Goal: Information Seeking & Learning: Learn about a topic

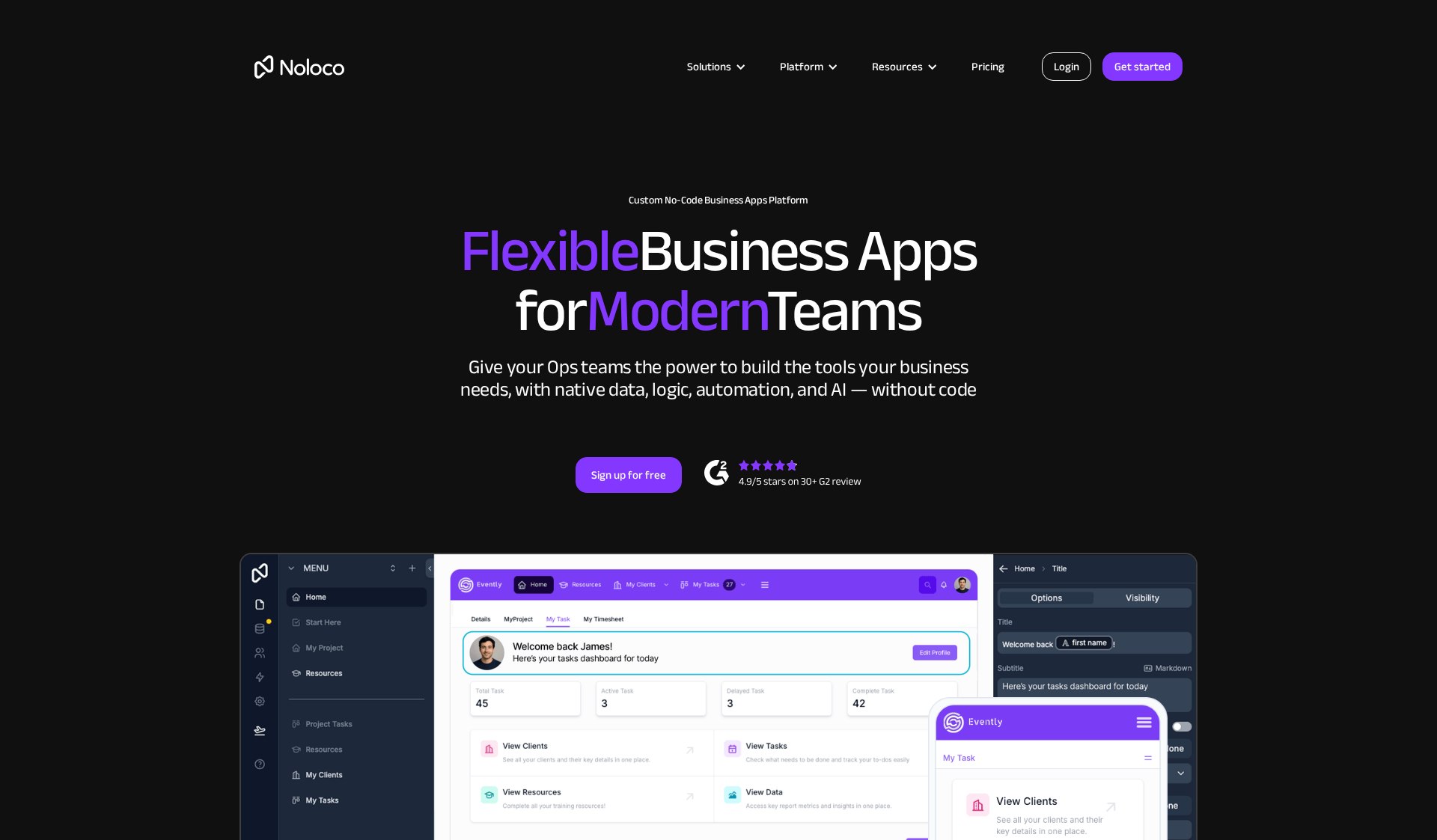
click at [1081, 70] on link "Login" at bounding box center [1066, 66] width 49 height 28
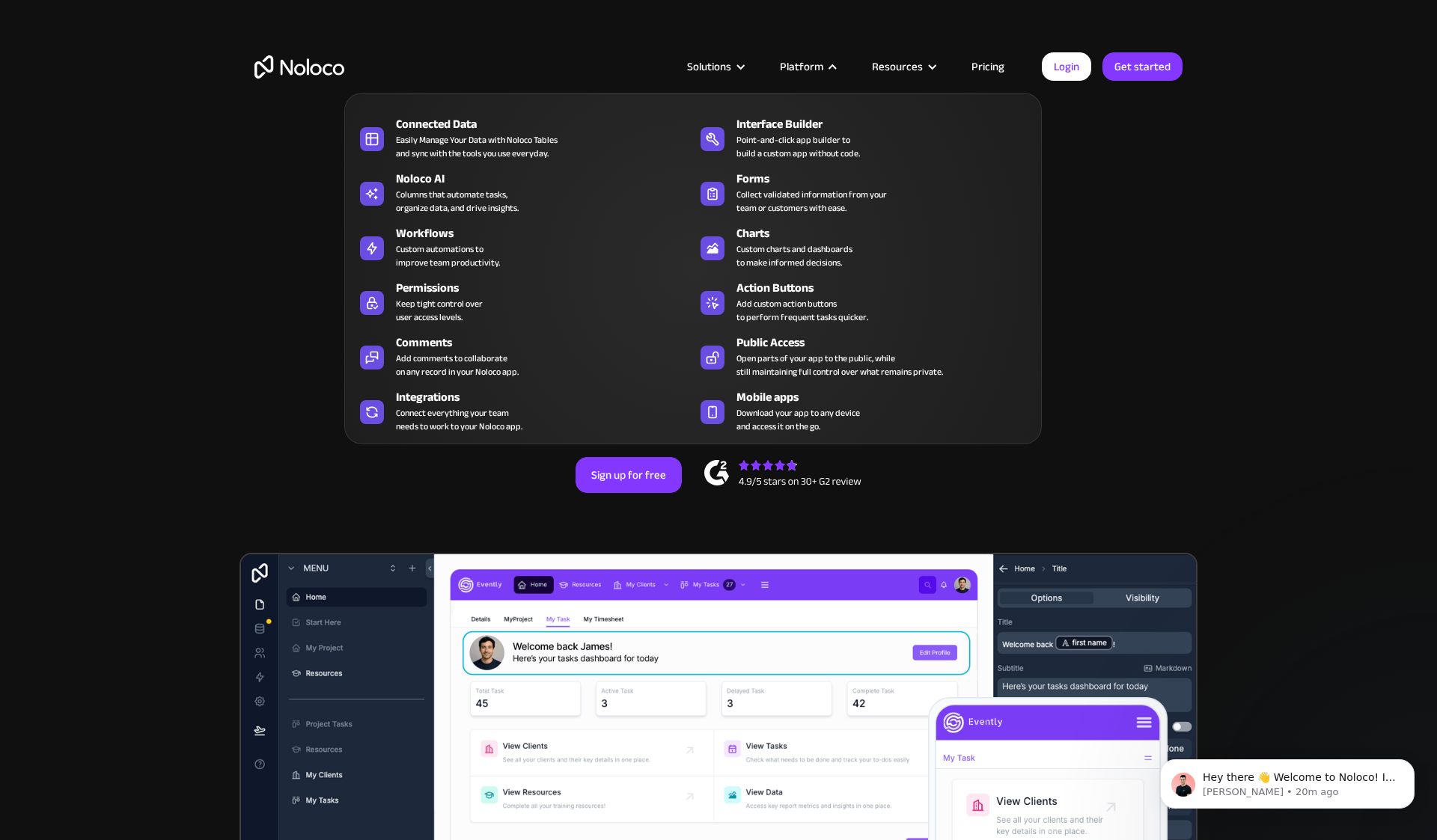
click at [838, 67] on div at bounding box center [832, 66] width 11 height 11
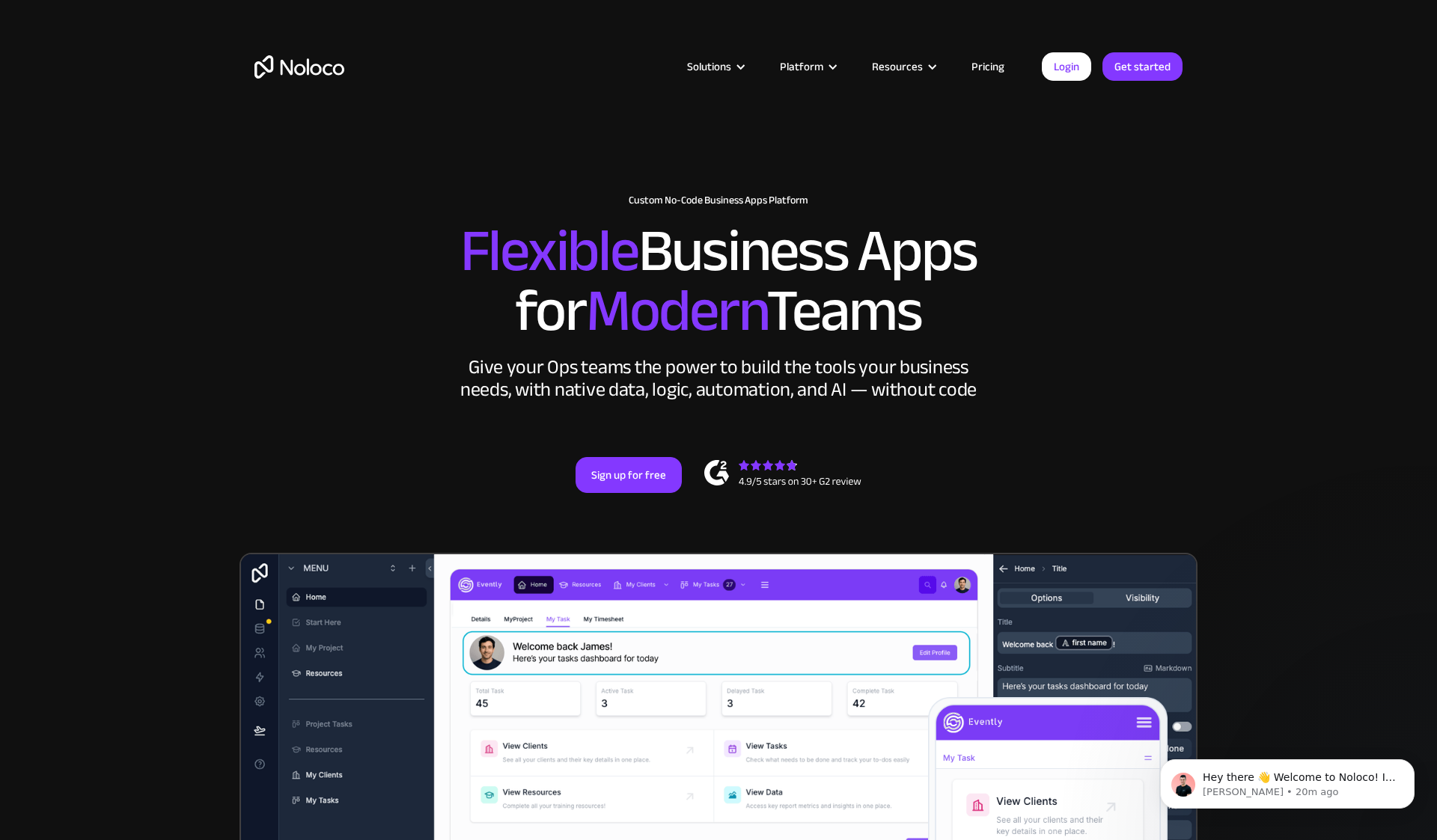
click at [838, 67] on div at bounding box center [832, 66] width 11 height 11
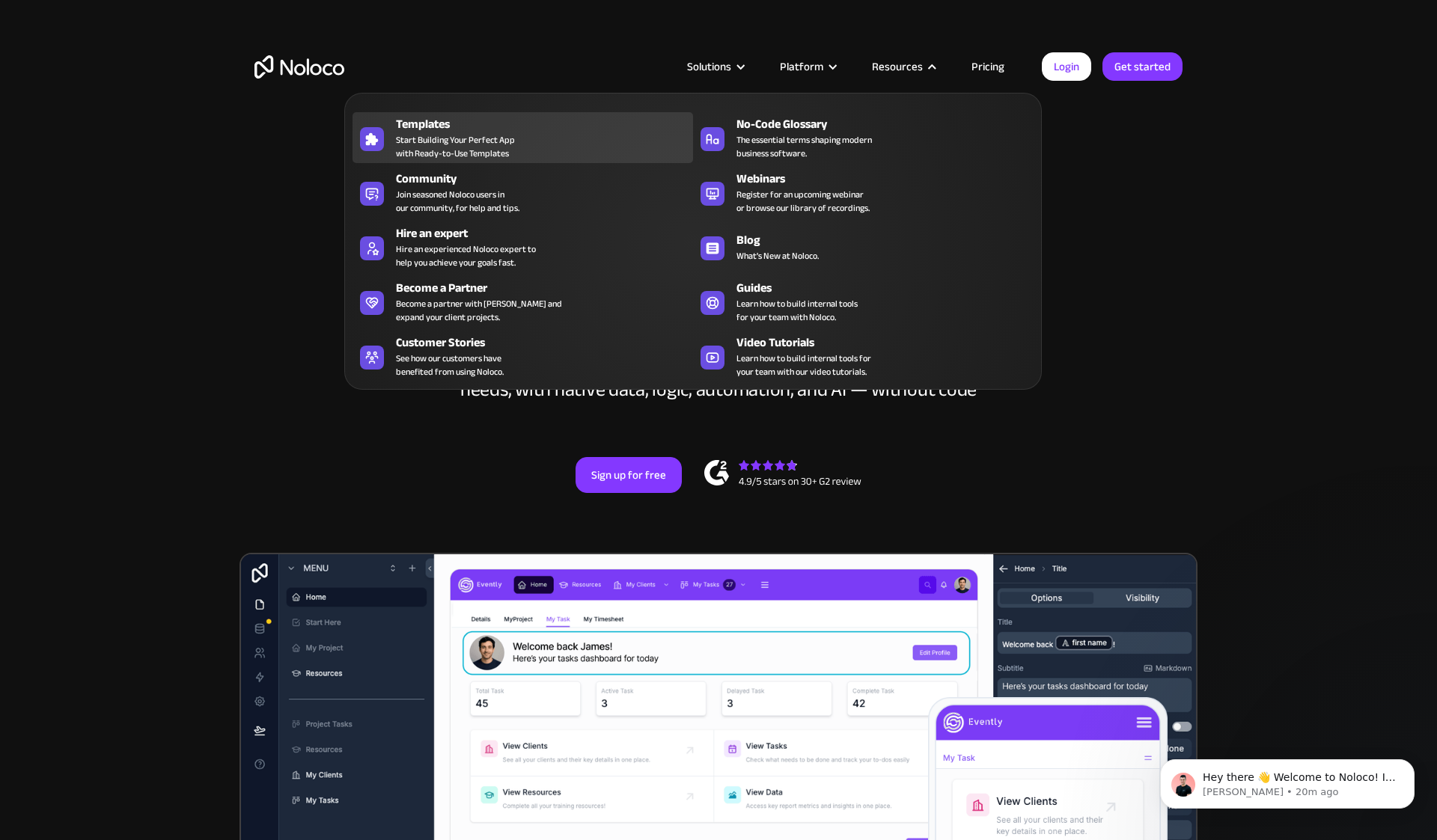
click at [498, 137] on span "Start Building Your Perfect App with Ready-to-Use Templates" at bounding box center [455, 146] width 119 height 27
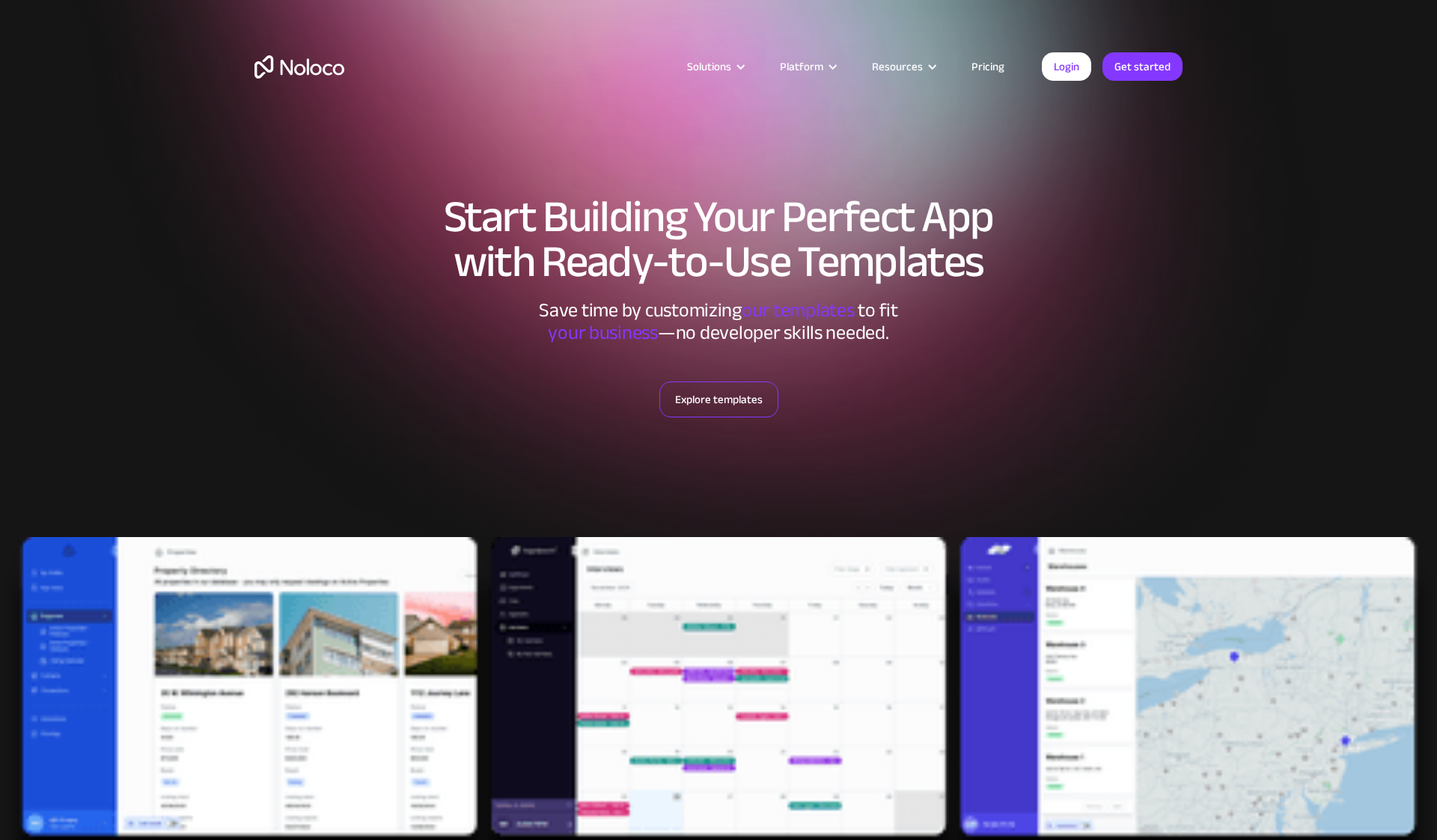
click at [698, 402] on link "Explore templates" at bounding box center [718, 399] width 119 height 36
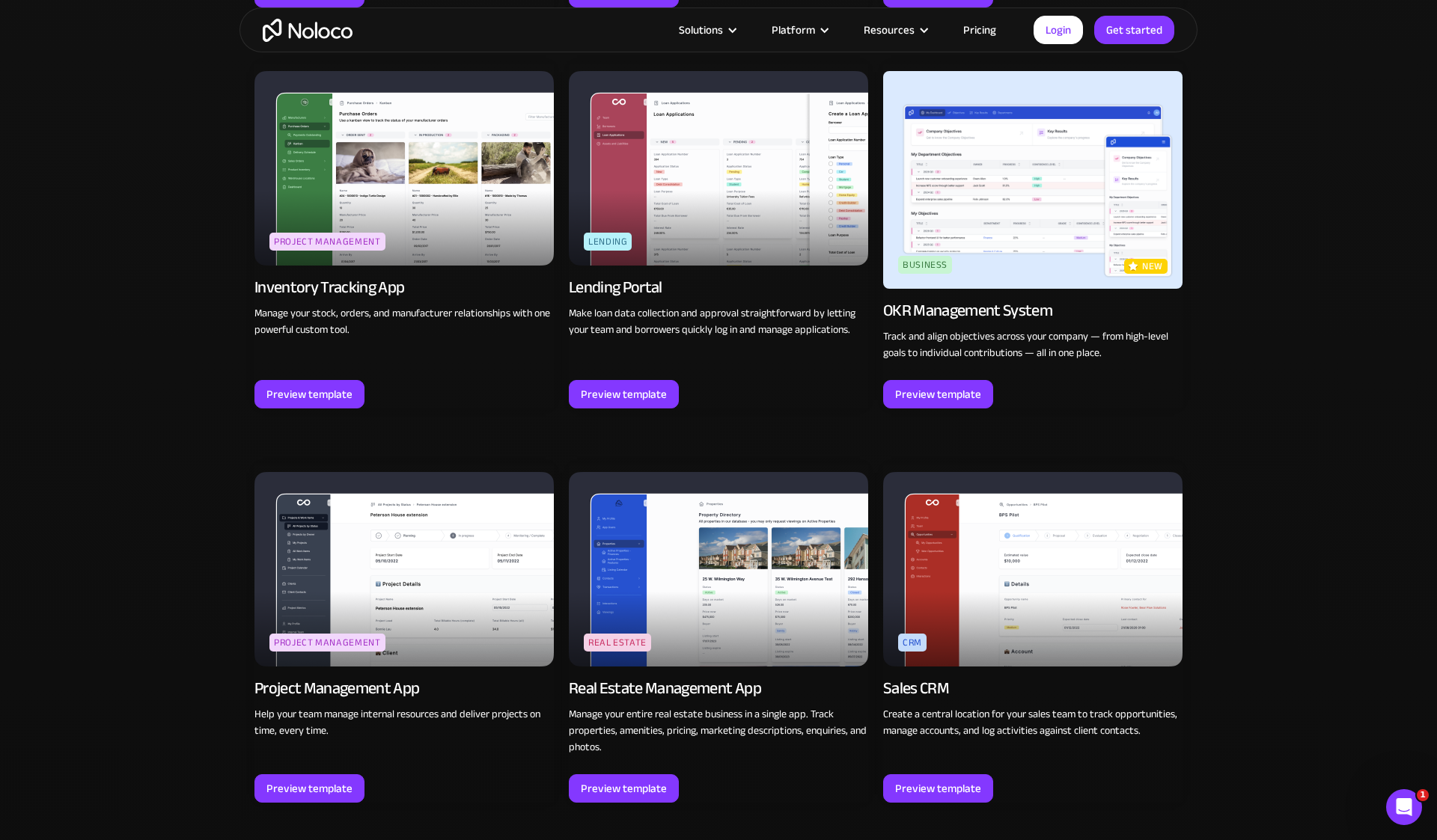
scroll to position [2400, 0]
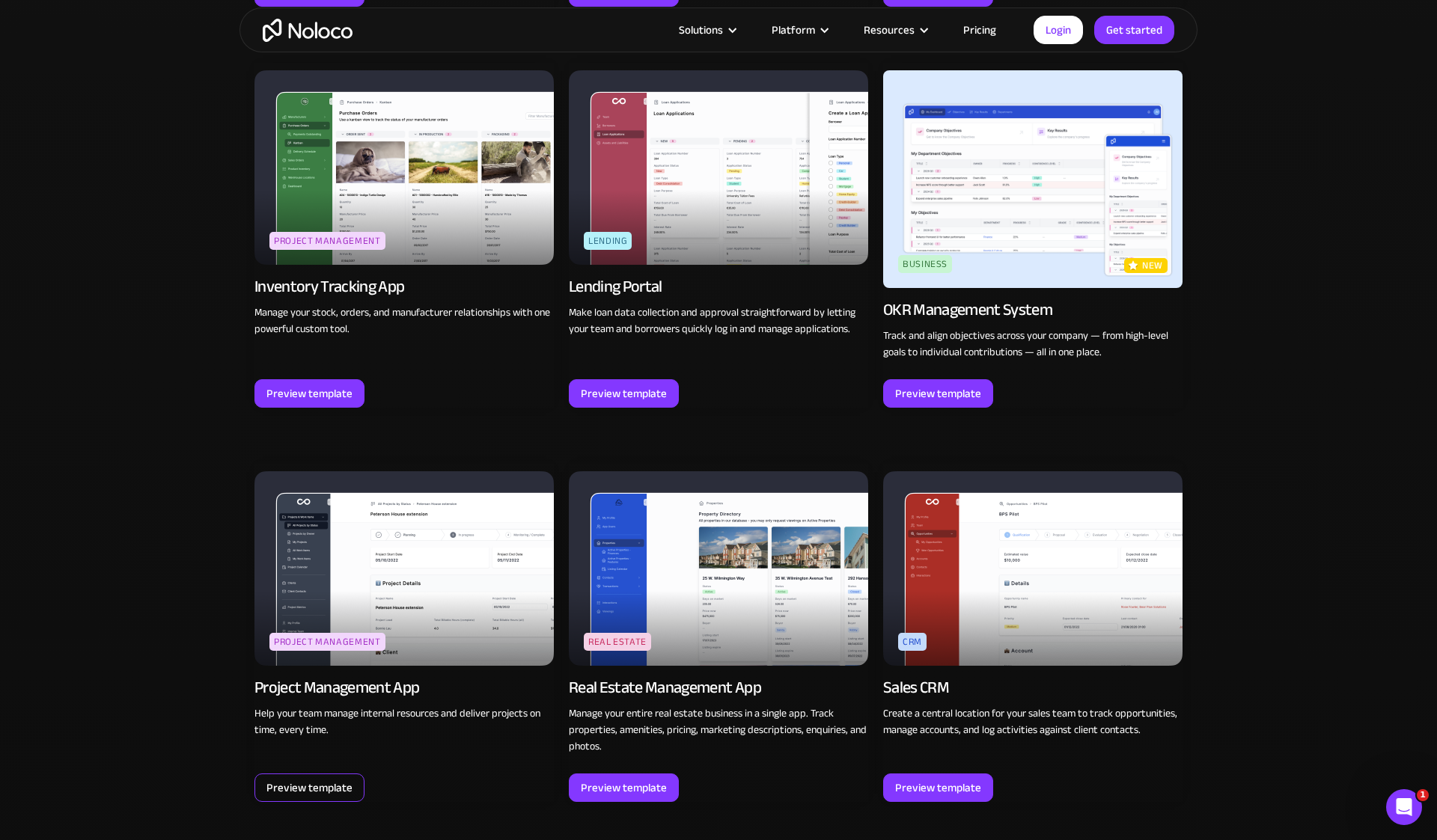
click at [306, 793] on div "Preview template" at bounding box center [309, 788] width 86 height 20
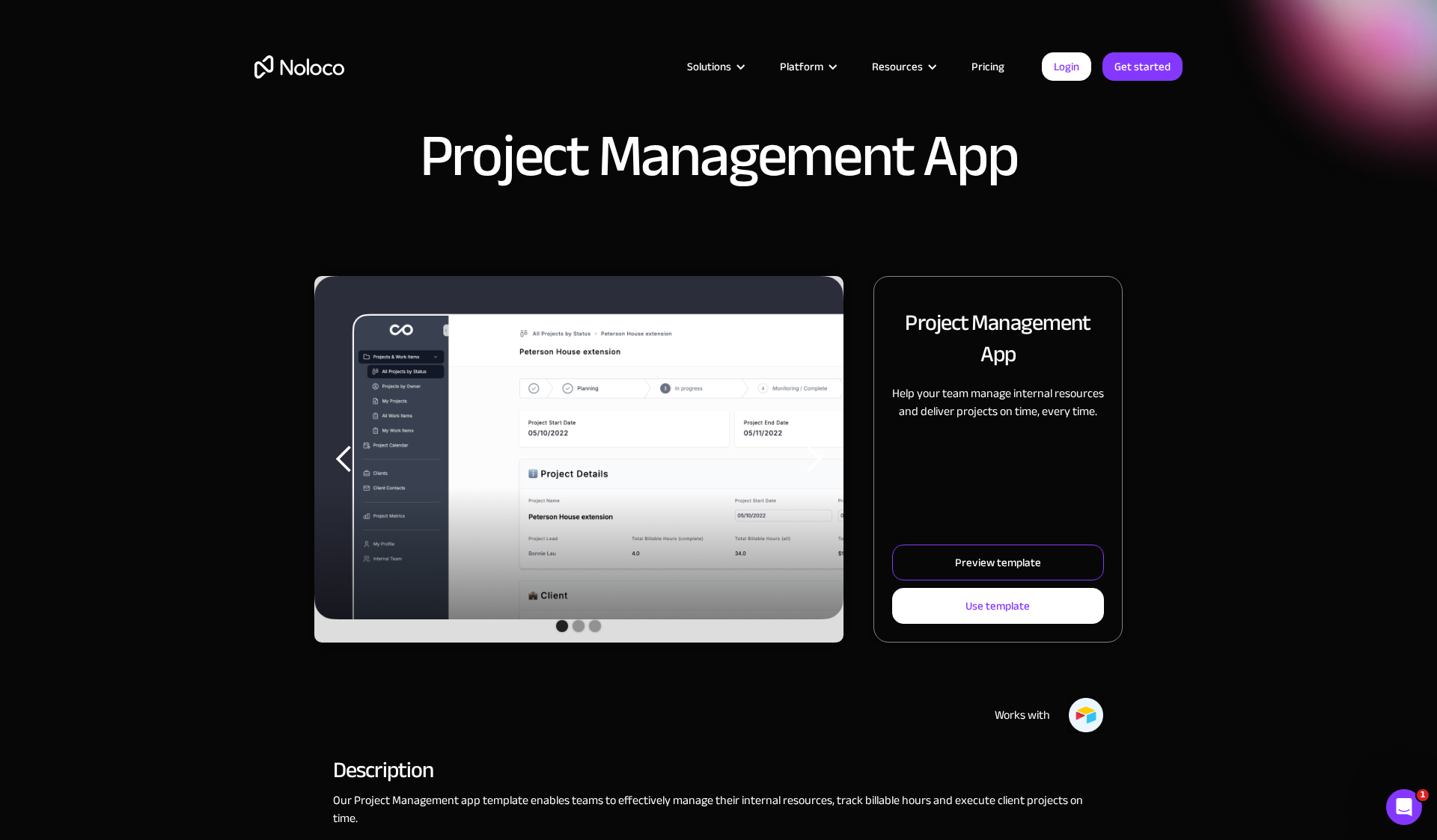
click at [906, 551] on link "Preview template" at bounding box center [997, 563] width 212 height 36
click at [973, 561] on div "Preview template" at bounding box center [998, 563] width 86 height 20
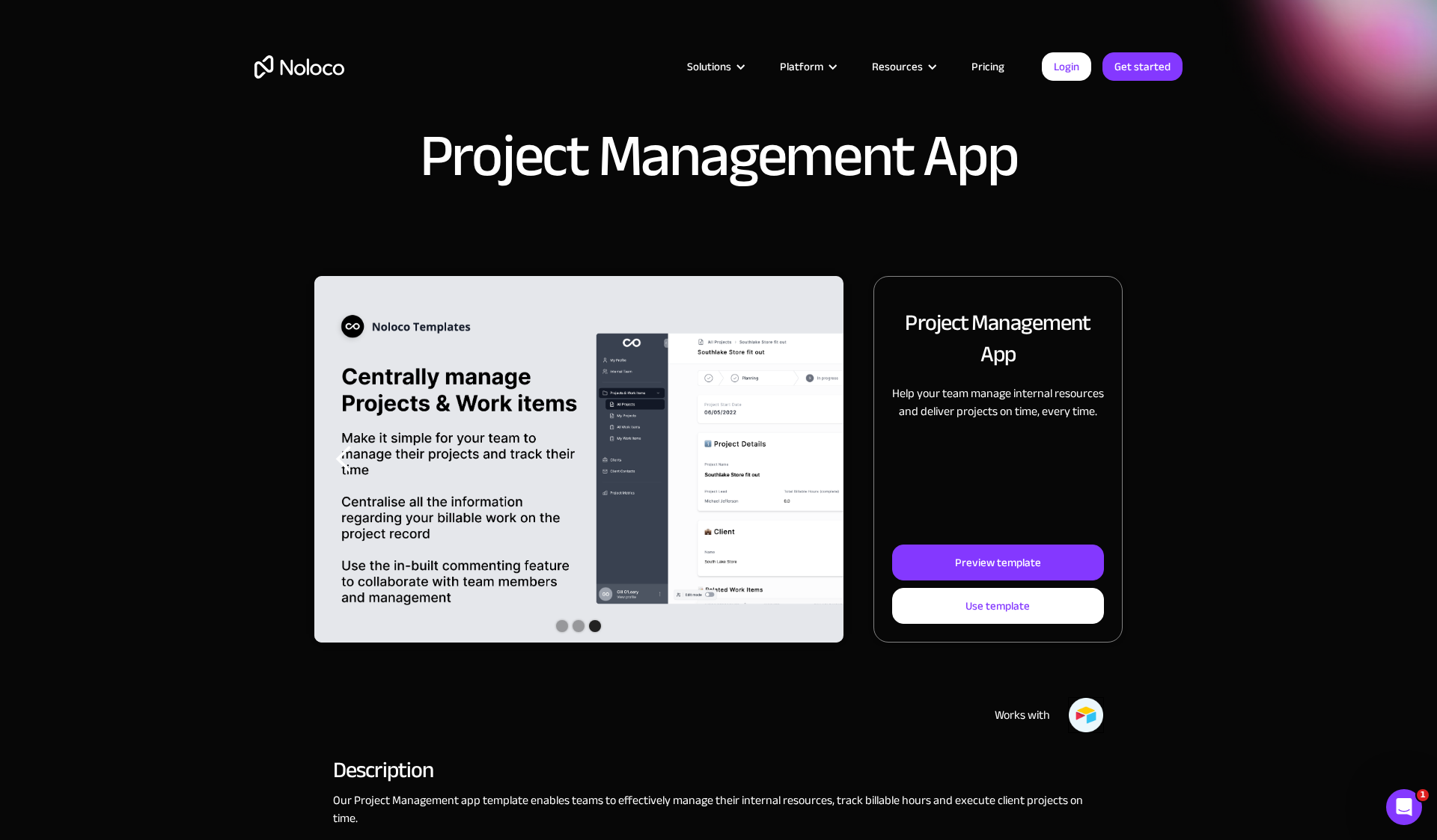
click at [295, 479] on div "Slide 3 of 3. Project Management App Help your team manage internal resources a…" at bounding box center [718, 474] width 958 height 397
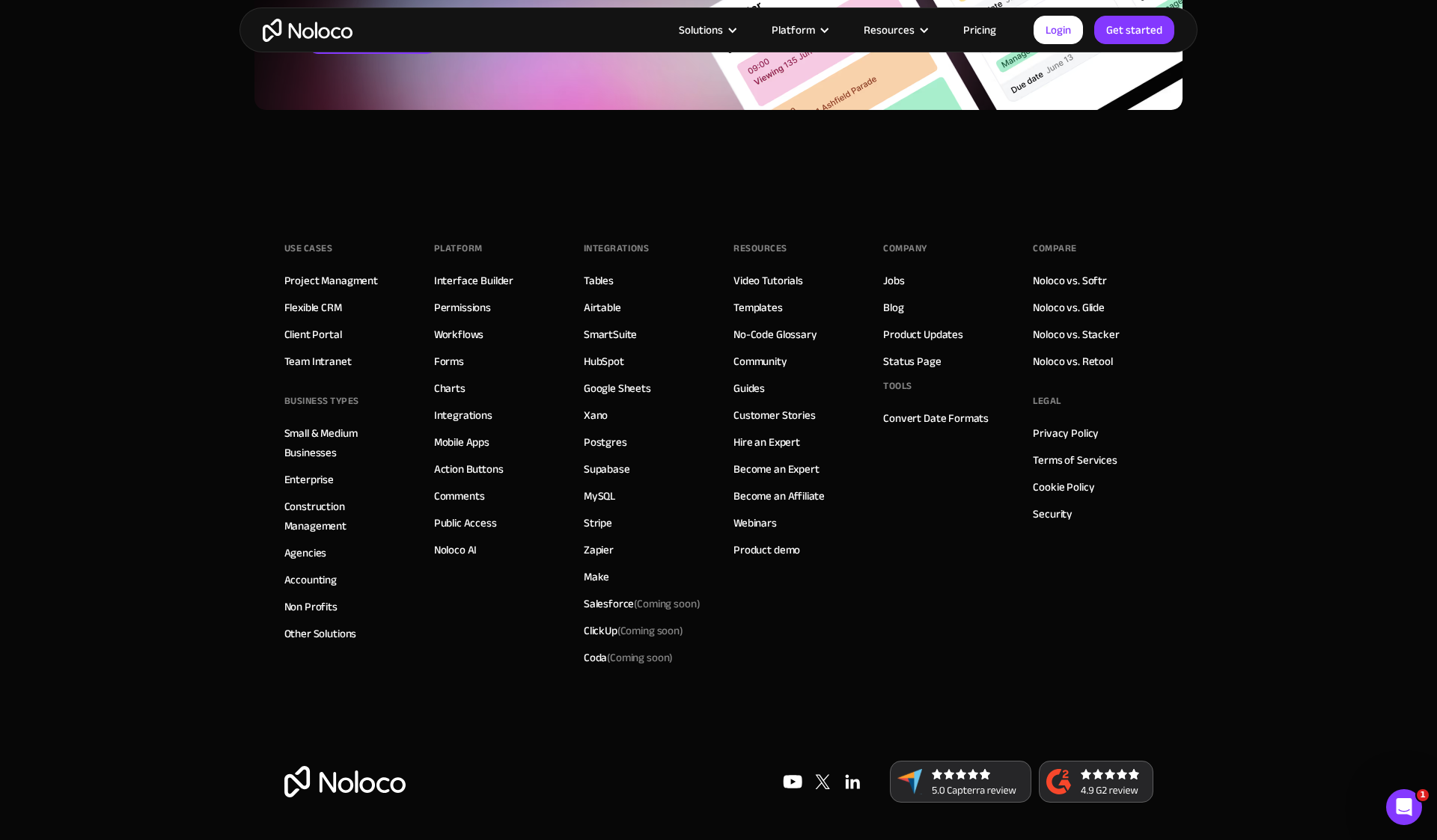
scroll to position [2558, 0]
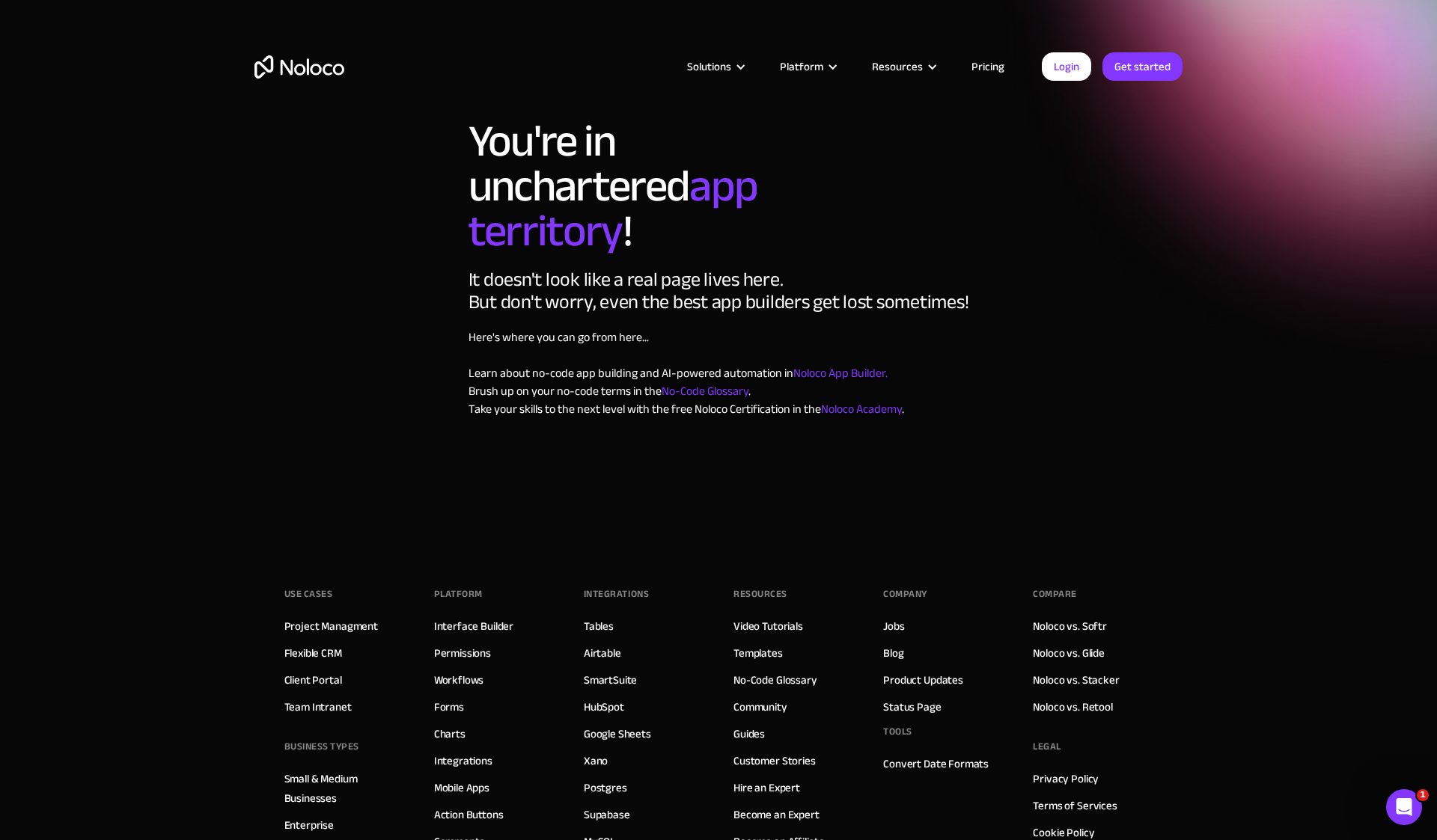
scroll to position [17, 0]
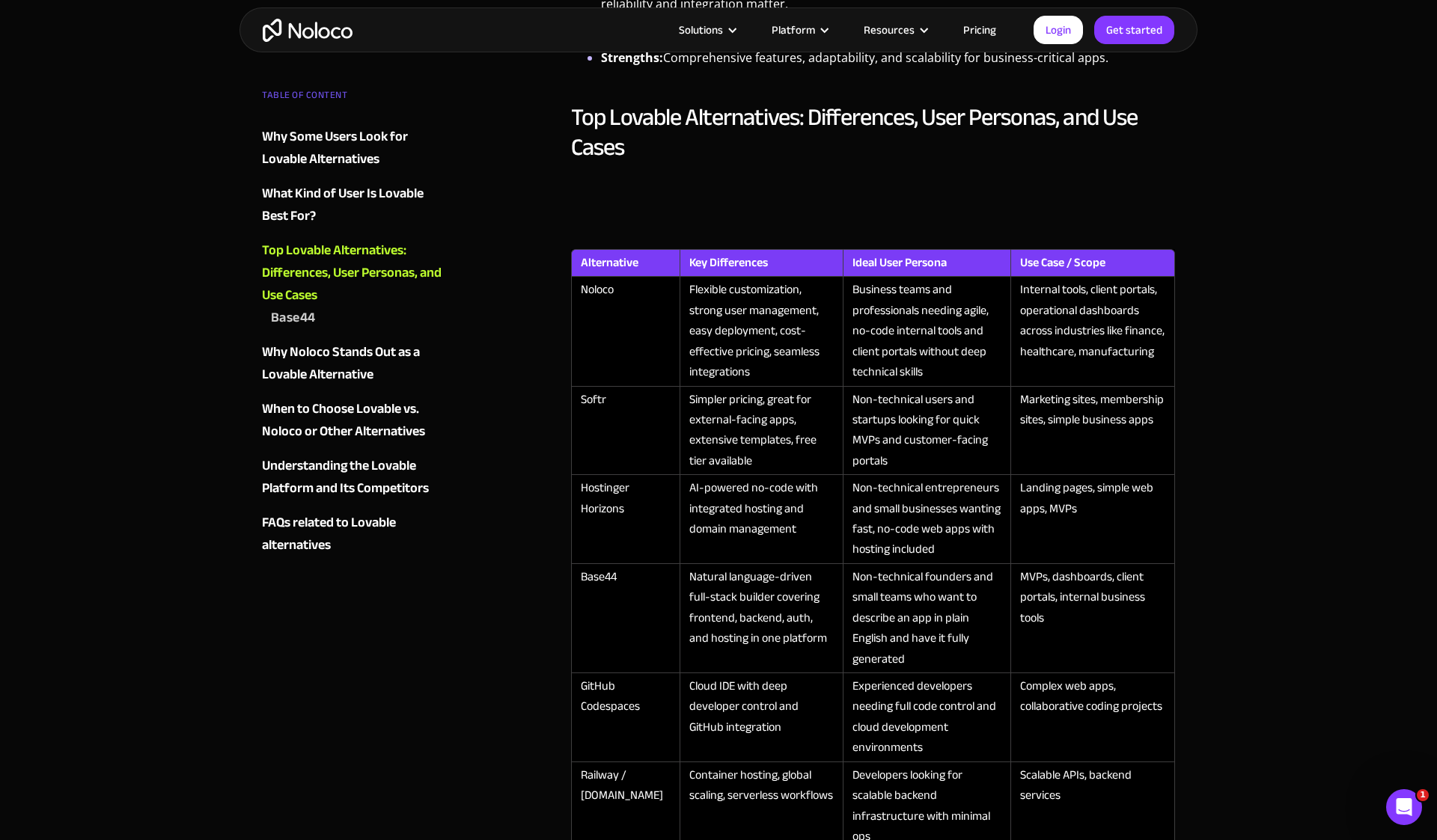
scroll to position [1380, 0]
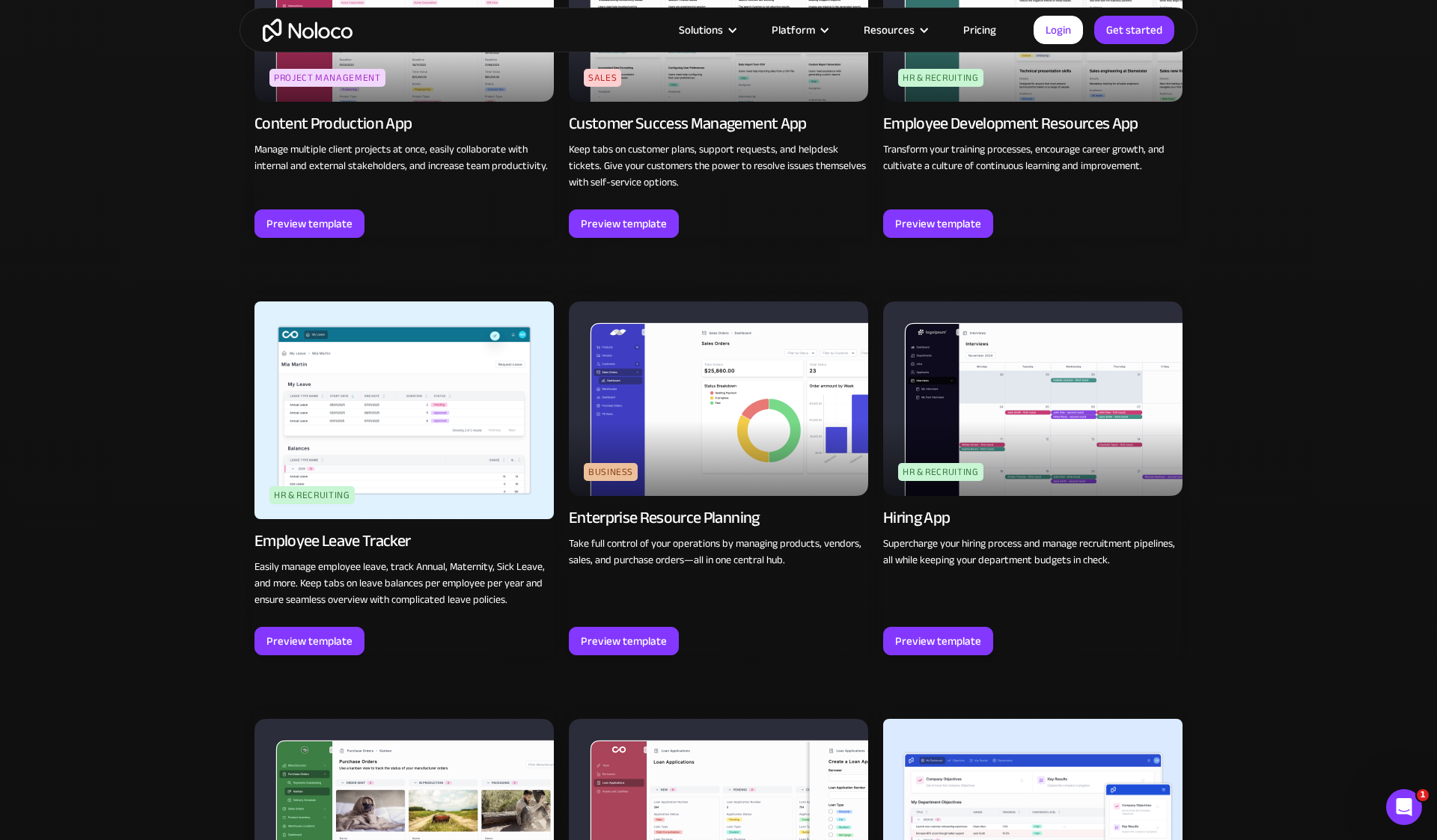
scroll to position [1751, 0]
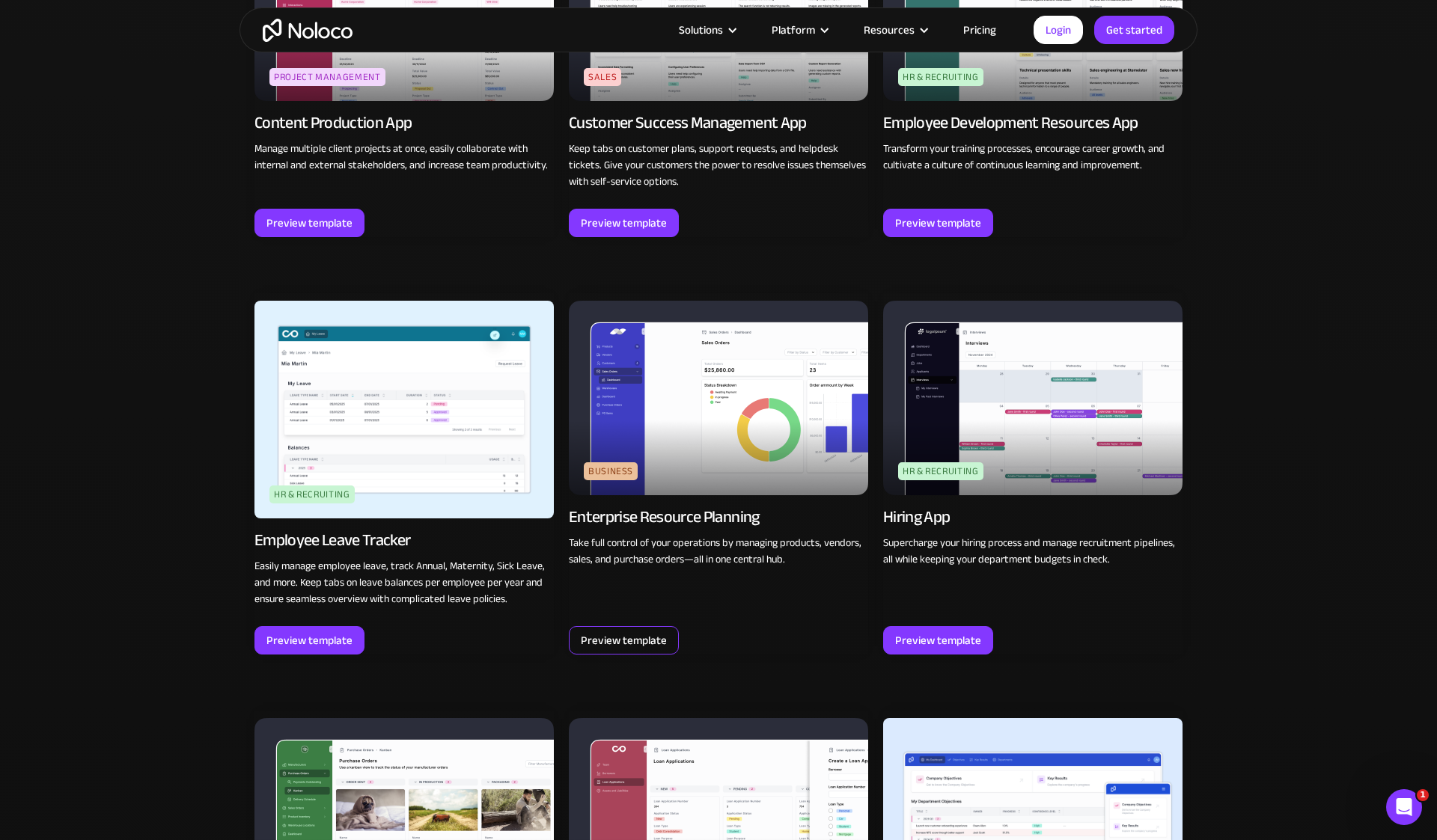
click at [626, 653] on div "Preview template" at bounding box center [624, 640] width 110 height 28
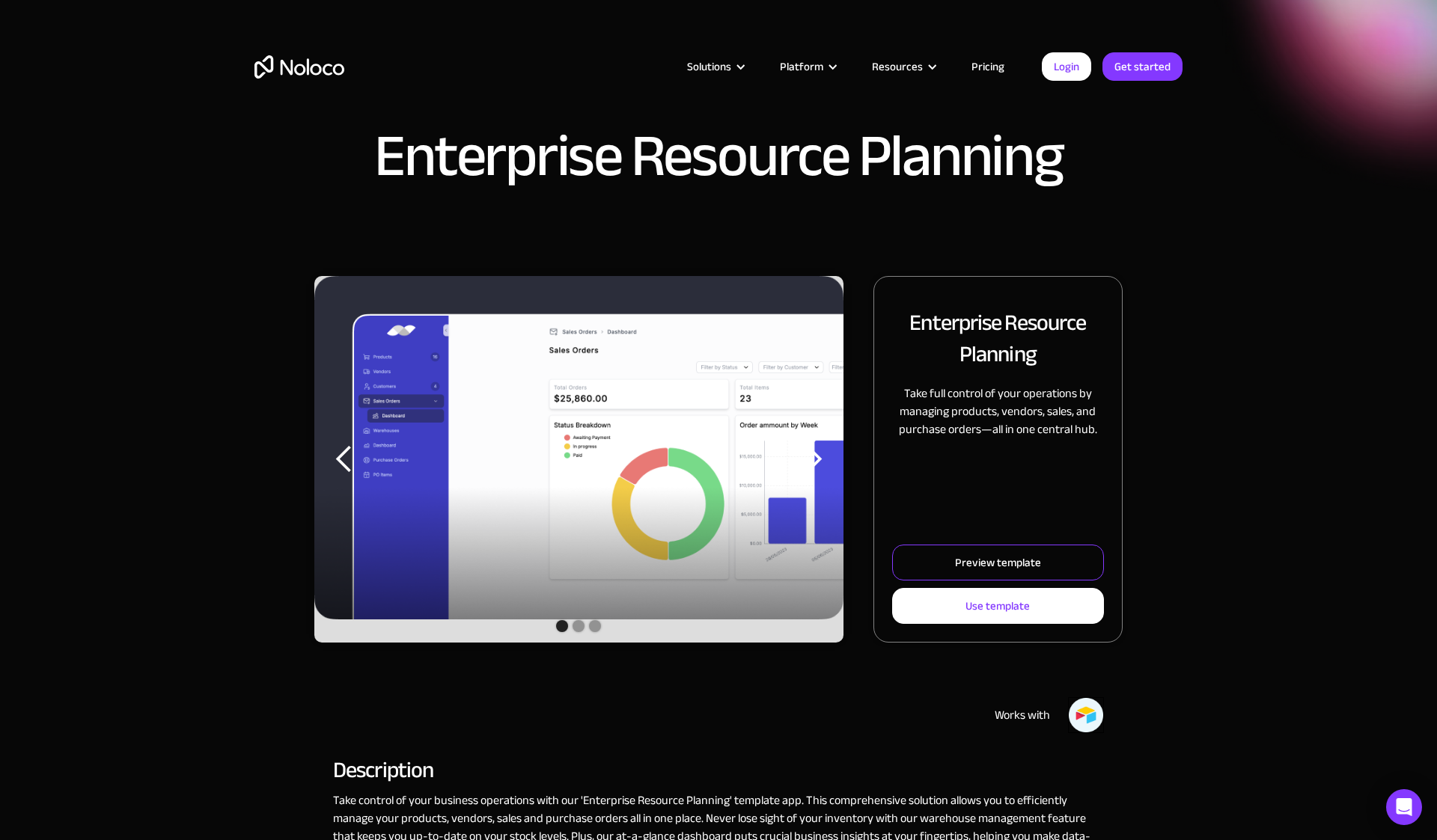
click at [971, 563] on div "Preview template" at bounding box center [998, 563] width 86 height 20
